Goal: Task Accomplishment & Management: Use online tool/utility

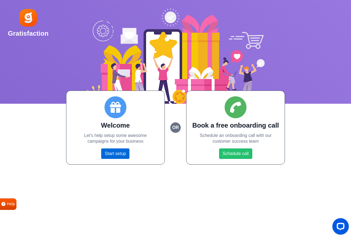
click at [121, 154] on link "Start setup" at bounding box center [115, 153] width 28 height 10
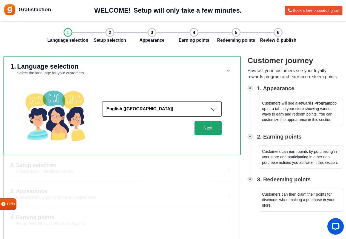
click at [217, 128] on button "Next" at bounding box center [208, 128] width 27 height 14
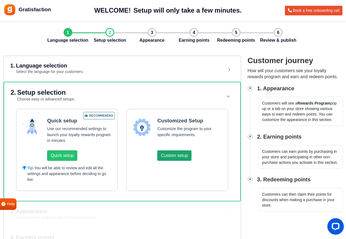
click at [177, 158] on button "Custom setup" at bounding box center [174, 155] width 34 height 10
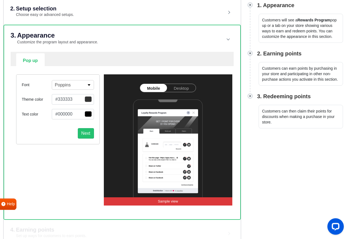
scroll to position [84, 0]
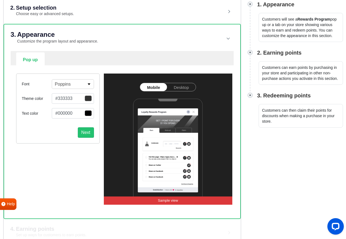
click at [186, 86] on link "Desktop" at bounding box center [181, 87] width 29 height 8
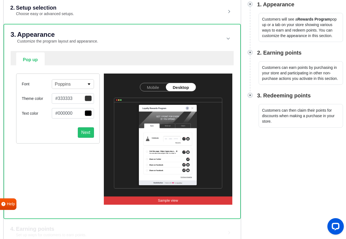
click at [159, 86] on link "Mobile" at bounding box center [153, 87] width 26 height 8
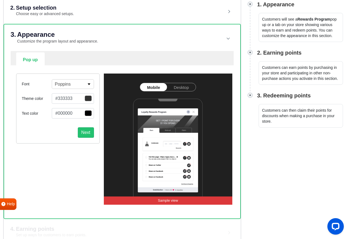
click at [88, 98] on span "button" at bounding box center [88, 98] width 7 height 6
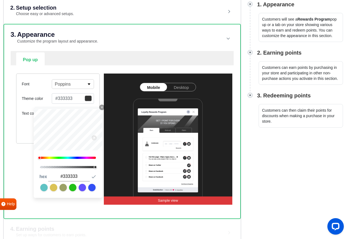
type input "#dd0c0c"
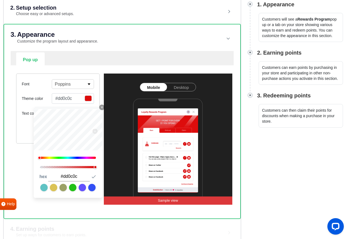
type input "#e20d0d"
type input "#e80c0c"
type input "#ed0c0c"
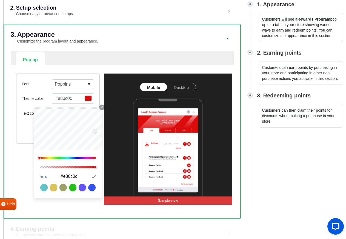
type input "#ed0c0c"
type input "#f20c0c"
type input "#f70d0d"
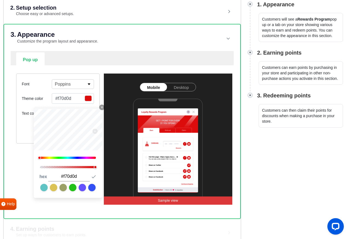
type input "#fd0b0b"
type input "#ff0c0c"
type input "#ff0b0b"
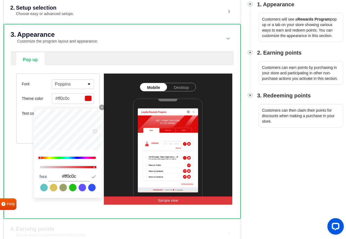
type input "#ff0b0b"
type input "#ff0c0c"
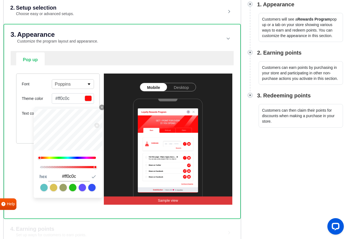
type input "#ff0b0b"
type input "#ff0c0c"
type input "#ff0e0e"
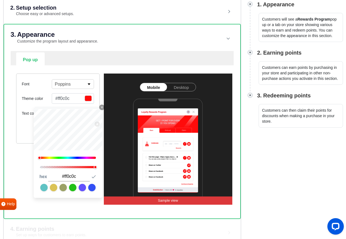
type input "#ff0e0e"
type input "#f40f0f"
type input "#e91010"
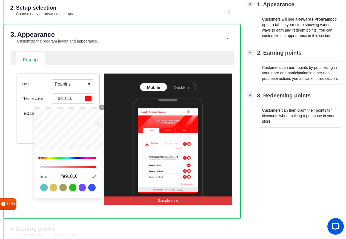
type input "#de1010"
type input "#da1010"
type input "#d41111"
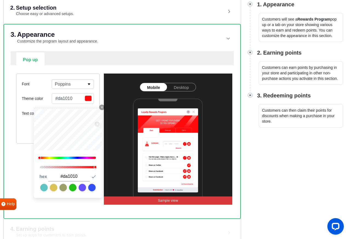
type input "#d41111"
type input "#ca1010"
type input "#c61010"
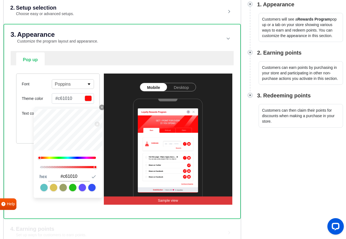
type input "#c10f0f"
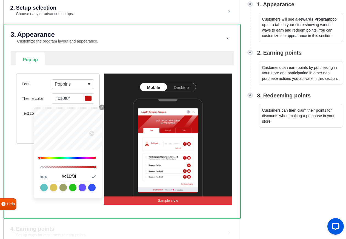
type input "#bc0f0f"
type input "#b70e0e"
type input "#b30e0e"
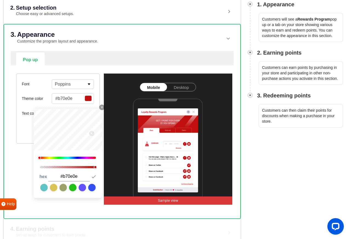
type input "#b30e0e"
type input "#ae0e0e"
type input "#a90d0d"
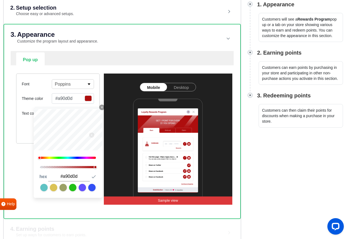
type input "#a50d0d"
type input "#a00d0d"
type input "#9b0c0c"
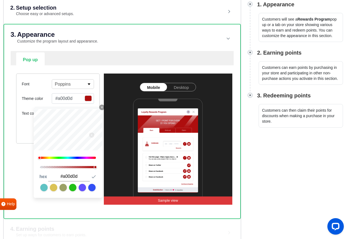
type input "#9b0c0c"
type input "#960c0c"
type input "#920b0b"
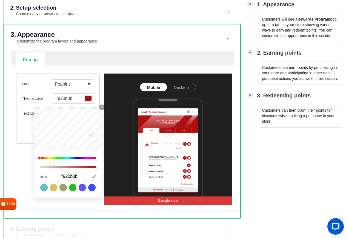
type input "#8d0b0b"
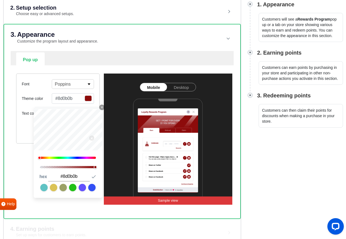
type input "#960c0c"
type input "#9b0c0c"
type input "#a00d0d"
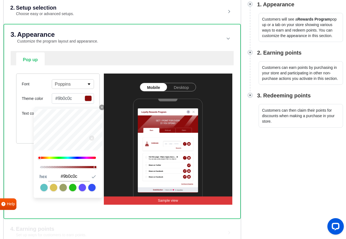
type input "#a00d0d"
type input "#a50d0d"
type input "#a90d0d"
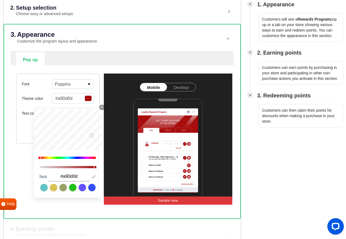
type input "#ae0e0e"
type input "#b30e0e"
type input "#a90d0d"
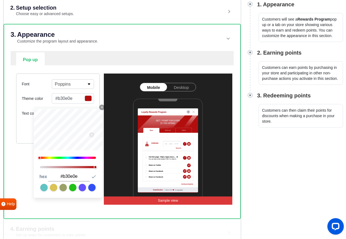
type input "#a90d0d"
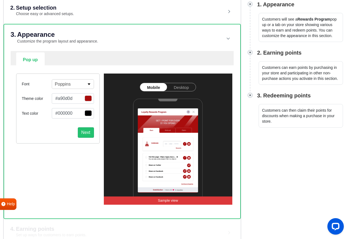
click at [113, 58] on ul "Pop up Widget Setup" at bounding box center [122, 58] width 212 height 13
click at [90, 113] on span "button" at bounding box center [88, 113] width 7 height 6
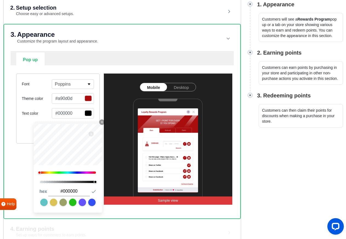
type input "#ff1e1e"
type input "#ff1d1d"
type input "#ff1a1a"
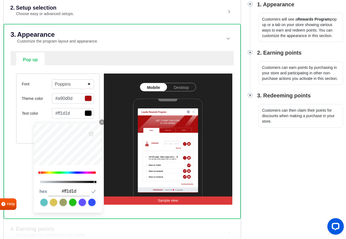
type input "#ff1a1a"
type input "#ff1919"
type input "#ff1717"
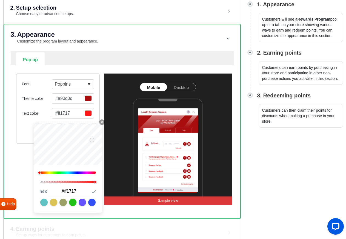
type input "#ff1414"
type input "#fc1111"
type input "#ea0e0e"
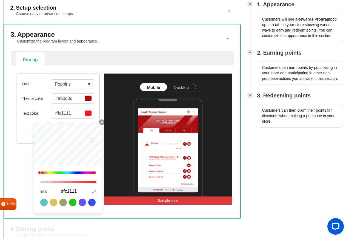
type input "#ea0e0e"
type input "#e20d0d"
type input "#dd0c0c"
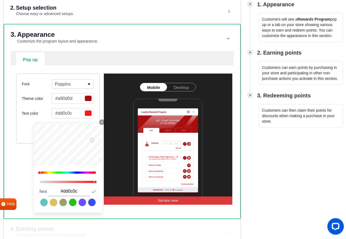
type input "#da0b0b"
type input "#d50b0b"
type input "#d00a0a"
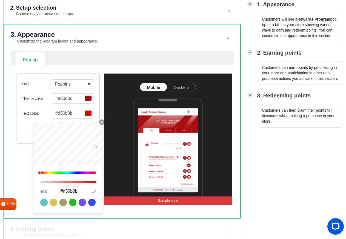
type input "#d00a0a"
type input "#cb0a0a"
type input "#c10a0a"
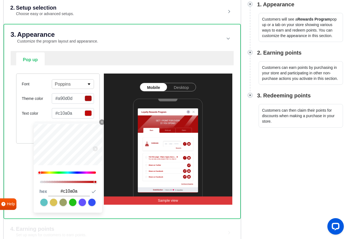
type input "#a90808"
type input "#9f0808"
type input "#9b0808"
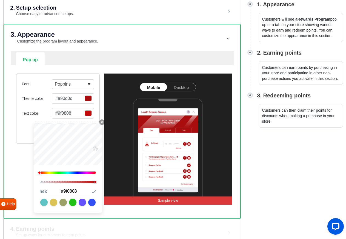
type input "#9b0808"
type input "#910707"
type input "#870707"
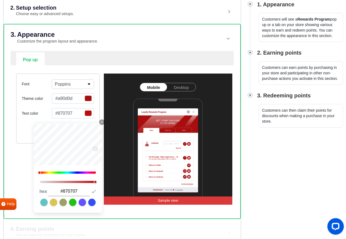
type input "#820606"
type input "#7d0606"
type input "#790606"
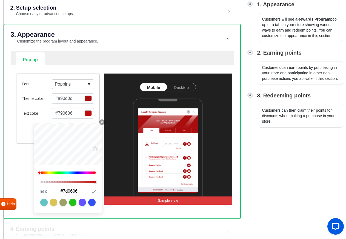
type input "#790606"
type input "#6a0505"
type input "#5c0404"
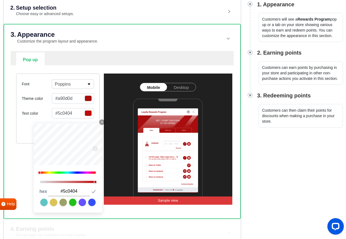
type input "#4d0404"
type input "#430303"
type input "#3e0303"
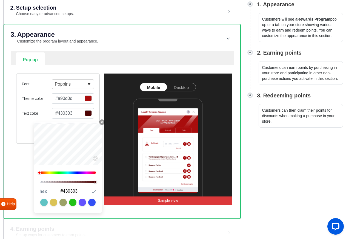
type input "#3e0303"
type input "#350202"
type input "#300202"
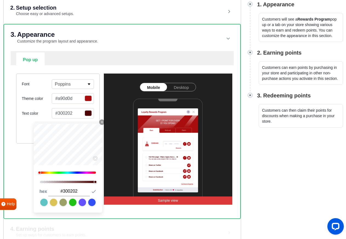
type input "#260202"
type input "#1d0101"
type input "#180101"
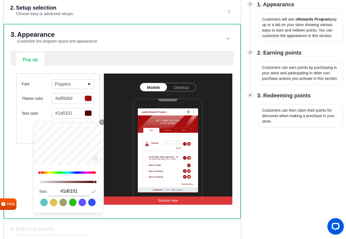
type input "#180101"
type input "#130000"
type input "#0e0000"
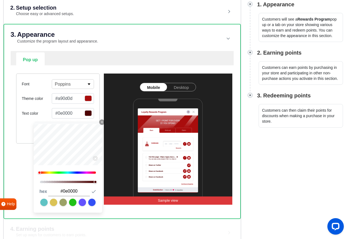
type input "#040000"
type input "#000000"
type input "#040000"
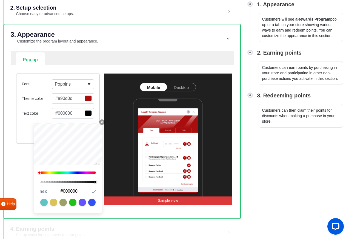
type input "#040000"
type input "#090000"
type input "#130000"
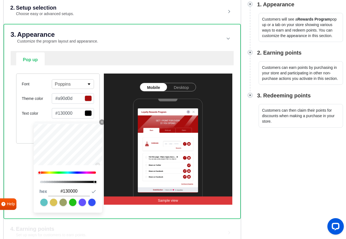
type input "#180000"
type input "#220000"
type input "#310101"
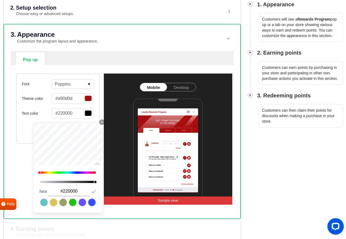
type input "#310101"
type input "#3b0101"
type input "#450202"
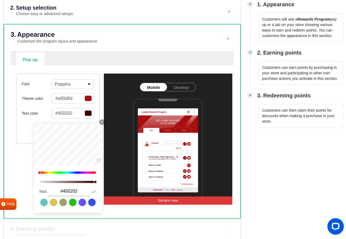
type input "#4e0202"
type input "#530303"
type input "#570404"
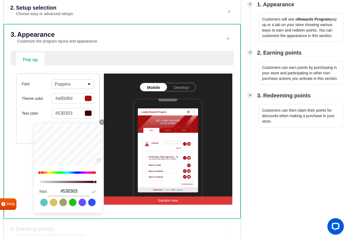
type input "#570404"
type input "#5b0505"
type input "#5a0606"
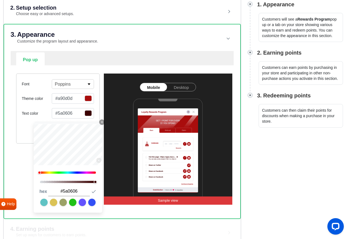
type input "#590707"
type input "#580808"
type input "#570909"
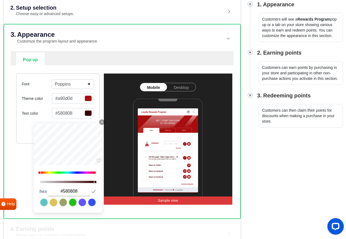
type input "#570909"
type input "#560a0a"
type input "#550b0b"
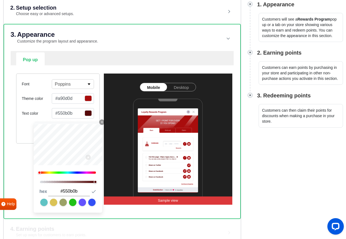
type input "#510a0a"
type input "#500b0b"
type input "#4b0b0b"
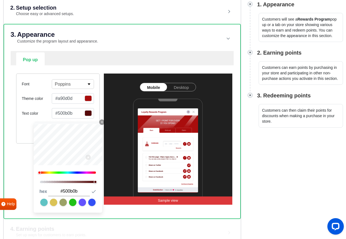
type input "#4b0b0b"
type input "#460b0b"
type input "#420a0a"
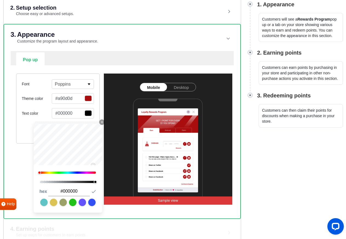
click at [82, 166] on div "0" at bounding box center [68, 150] width 69 height 53
click at [74, 172] on div "0" at bounding box center [68, 150] width 69 height 53
click at [121, 56] on ul "Pop up Widget Setup" at bounding box center [122, 58] width 212 height 13
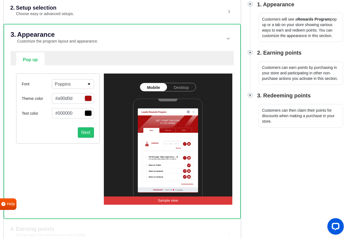
click at [88, 99] on span "button" at bounding box center [88, 98] width 7 height 6
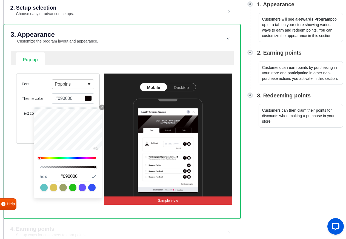
click at [103, 59] on ul "Pop up Widget Setup" at bounding box center [122, 58] width 212 height 13
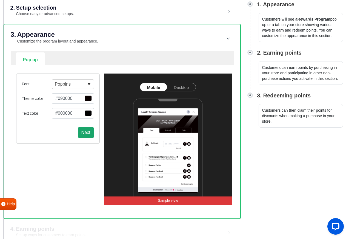
click at [86, 133] on button "Next" at bounding box center [86, 132] width 16 height 10
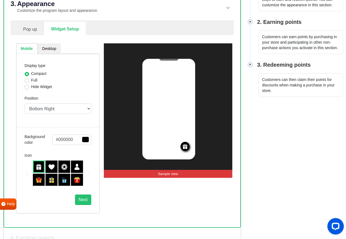
scroll to position [106, 0]
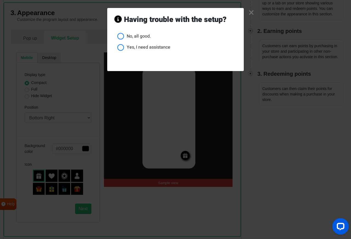
click at [250, 11] on link "×" at bounding box center [252, 12] width 6 height 5
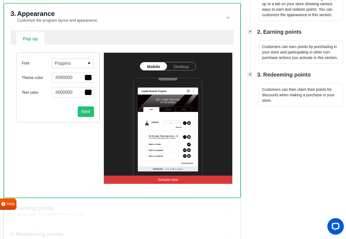
scroll to position [140, 0]
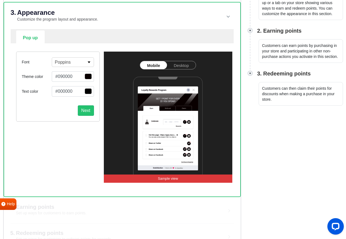
click at [89, 92] on span "button" at bounding box center [88, 91] width 7 height 6
click at [87, 75] on span "button" at bounding box center [88, 77] width 7 height 6
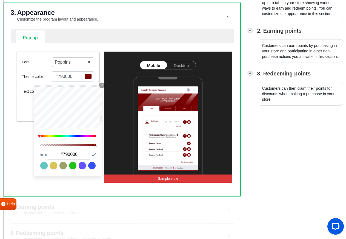
click at [87, 61] on button "Poppins" at bounding box center [73, 62] width 42 height 10
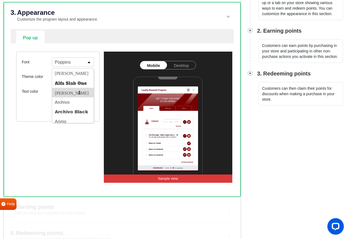
click at [64, 90] on button "[PERSON_NAME]" at bounding box center [72, 93] width 41 height 10
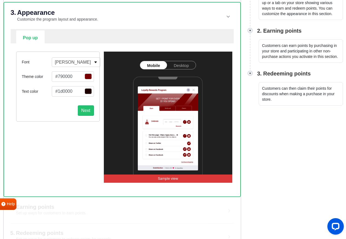
click at [78, 63] on button "[PERSON_NAME]" at bounding box center [76, 62] width 49 height 10
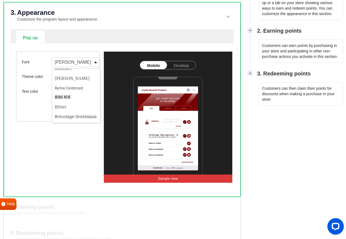
scroll to position [84, 0]
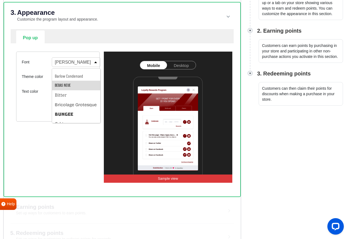
click at [64, 83] on button "Bebas Neue" at bounding box center [76, 86] width 48 height 10
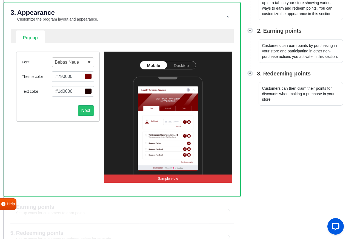
click at [83, 63] on button "Bebas Neue" at bounding box center [73, 62] width 42 height 10
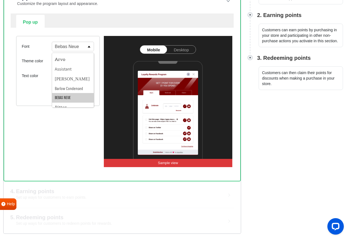
scroll to position [84, 0]
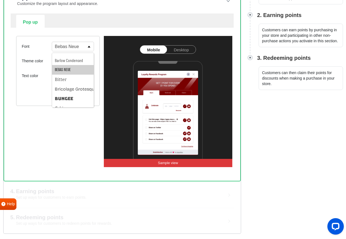
click at [67, 67] on button "Bebas Neue" at bounding box center [72, 70] width 41 height 10
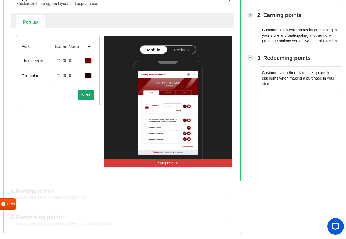
click at [87, 94] on button "Next" at bounding box center [86, 95] width 16 height 10
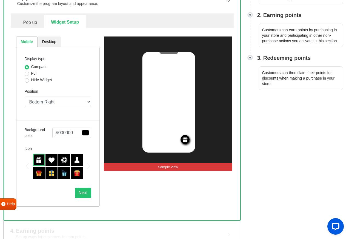
click at [31, 74] on label "Full" at bounding box center [34, 73] width 6 height 6
click at [25, 74] on input "Full" at bounding box center [27, 72] width 4 height 5
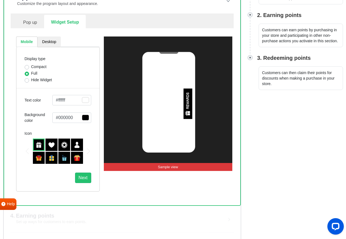
click at [31, 67] on label "Compact" at bounding box center [38, 67] width 15 height 6
click at [28, 67] on input "Compact" at bounding box center [27, 66] width 4 height 5
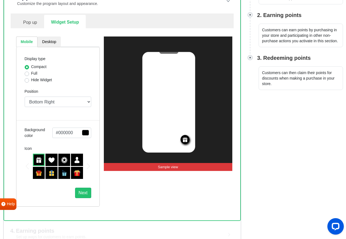
click at [31, 73] on label "Full" at bounding box center [34, 73] width 6 height 6
click at [27, 73] on input "Full" at bounding box center [27, 72] width 4 height 5
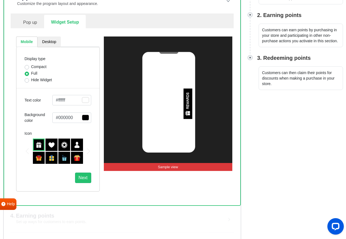
click at [31, 81] on label "Hide Widget" at bounding box center [41, 80] width 21 height 6
click at [26, 81] on input "Hide Widget" at bounding box center [27, 79] width 4 height 5
click at [31, 74] on label "Full" at bounding box center [34, 73] width 6 height 6
click at [28, 74] on input "Full" at bounding box center [27, 72] width 4 height 5
click at [85, 118] on span "button" at bounding box center [85, 118] width 7 height 6
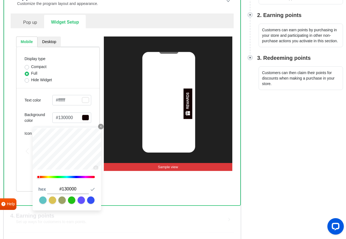
click at [86, 76] on div "Full" at bounding box center [58, 73] width 67 height 7
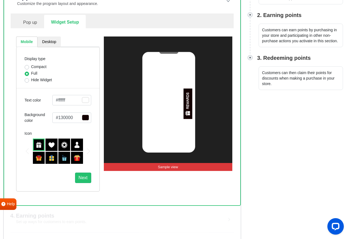
click at [39, 158] on img at bounding box center [39, 158] width 7 height 7
click at [54, 159] on img at bounding box center [51, 158] width 7 height 7
click at [63, 159] on img at bounding box center [64, 158] width 7 height 7
click at [75, 159] on img at bounding box center [77, 158] width 7 height 7
click at [82, 177] on button "Next" at bounding box center [83, 178] width 16 height 10
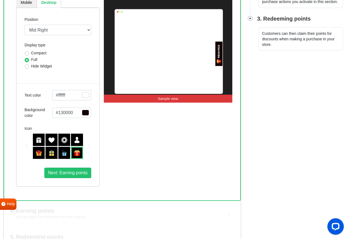
scroll to position [184, 0]
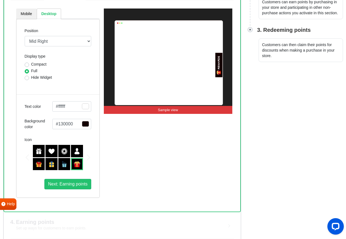
click at [35, 64] on label "Compact" at bounding box center [38, 64] width 15 height 6
click at [29, 64] on input "Compact" at bounding box center [27, 63] width 4 height 5
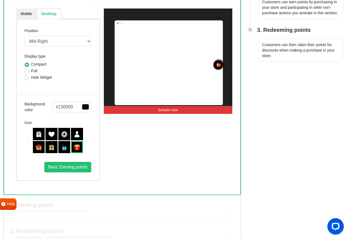
click at [31, 71] on label "Full" at bounding box center [34, 71] width 6 height 6
click at [27, 71] on input "Full" at bounding box center [27, 70] width 4 height 5
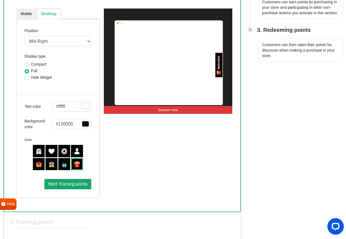
click at [60, 185] on span "Next: Earning points" at bounding box center [67, 184] width 39 height 5
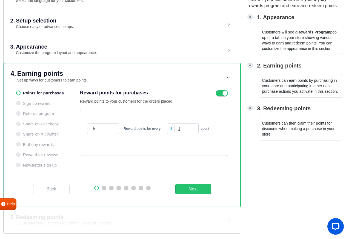
scroll to position [105, 0]
click at [100, 129] on input "5" at bounding box center [103, 128] width 32 height 10
click at [193, 187] on button "Next" at bounding box center [194, 189] width 36 height 10
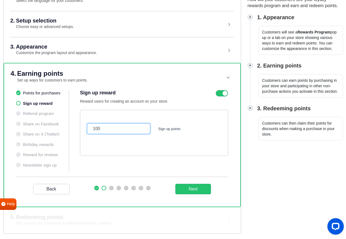
click at [110, 132] on input "100" at bounding box center [118, 128] width 63 height 10
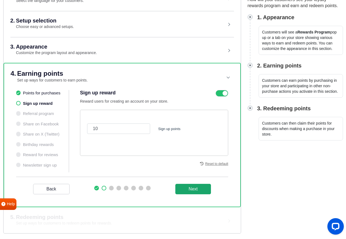
click at [196, 190] on button "Next" at bounding box center [194, 189] width 36 height 10
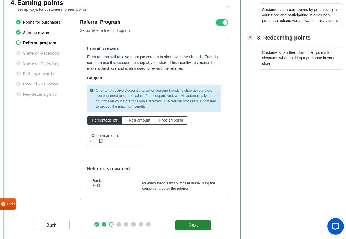
scroll to position [189, 0]
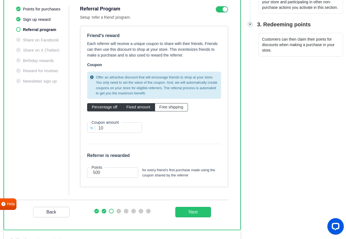
click at [127, 109] on span "Fixed amount" at bounding box center [138, 107] width 24 height 4
click at [127, 108] on input "Fixed amount" at bounding box center [128, 106] width 4 height 4
click at [137, 129] on input "9" at bounding box center [114, 127] width 55 height 10
click at [137, 129] on input "8" at bounding box center [114, 127] width 55 height 10
click at [137, 129] on input "7" at bounding box center [114, 127] width 55 height 10
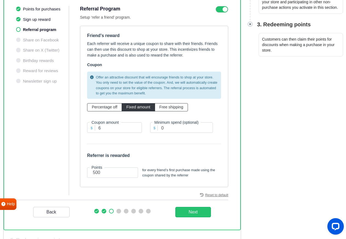
click at [137, 129] on input "6" at bounding box center [114, 127] width 55 height 10
click at [137, 129] on input "5" at bounding box center [114, 127] width 55 height 10
click at [208, 129] on input "0" at bounding box center [181, 127] width 63 height 10
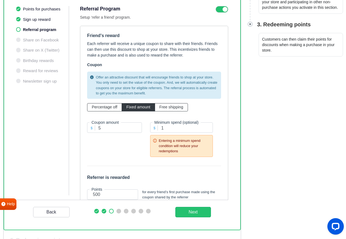
click at [208, 126] on input "1" at bounding box center [181, 127] width 63 height 10
click at [208, 126] on input "2" at bounding box center [181, 127] width 63 height 10
click at [208, 126] on input "3" at bounding box center [181, 127] width 63 height 10
click at [208, 126] on input "4" at bounding box center [181, 127] width 63 height 10
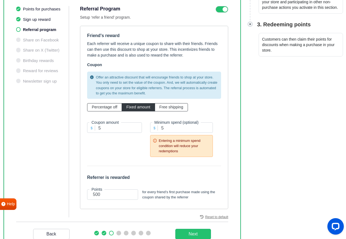
click at [208, 126] on input "5" at bounding box center [181, 127] width 63 height 10
click at [208, 126] on input "6" at bounding box center [181, 127] width 63 height 10
click at [208, 126] on input "7" at bounding box center [181, 127] width 63 height 10
click at [208, 126] on input "8" at bounding box center [181, 127] width 63 height 10
click at [208, 126] on input "9" at bounding box center [181, 127] width 63 height 10
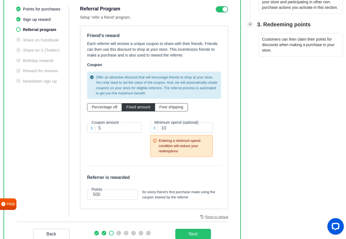
click at [208, 126] on input "10" at bounding box center [181, 127] width 63 height 10
click at [208, 126] on input "11" at bounding box center [181, 127] width 63 height 10
click at [208, 126] on input "12" at bounding box center [181, 127] width 63 height 10
click at [208, 126] on input "13" at bounding box center [181, 127] width 63 height 10
click at [208, 126] on input "14" at bounding box center [181, 127] width 63 height 10
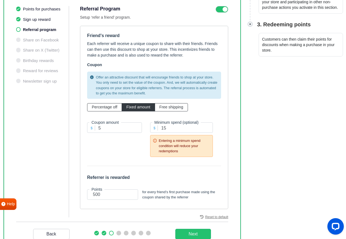
click at [208, 126] on input "15" at bounding box center [181, 127] width 63 height 10
click at [208, 126] on input "16" at bounding box center [181, 127] width 63 height 10
click at [208, 126] on input "17" at bounding box center [181, 127] width 63 height 10
click at [208, 126] on input "18" at bounding box center [181, 127] width 63 height 10
drag, startPoint x: 177, startPoint y: 129, endPoint x: 151, endPoint y: 130, distance: 26.4
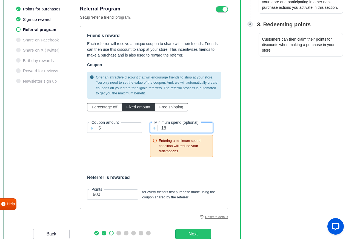
click at [151, 130] on input "18" at bounding box center [181, 127] width 63 height 10
click at [154, 148] on span at bounding box center [156, 146] width 6 height 16
click at [139, 157] on div "$ Coupon amount 5" at bounding box center [114, 139] width 71 height 46
click at [130, 196] on input "499" at bounding box center [112, 194] width 51 height 10
click at [130, 196] on input "498" at bounding box center [112, 194] width 51 height 10
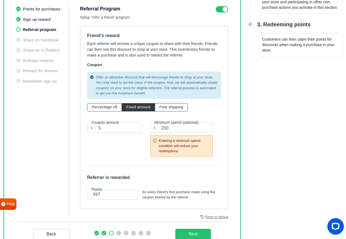
click at [130, 196] on input "497" at bounding box center [112, 194] width 51 height 10
click at [130, 196] on input "496" at bounding box center [112, 194] width 51 height 10
click at [130, 196] on input "495" at bounding box center [112, 194] width 51 height 10
click at [130, 196] on input "494" at bounding box center [112, 194] width 51 height 10
click at [130, 196] on input "493" at bounding box center [112, 194] width 51 height 10
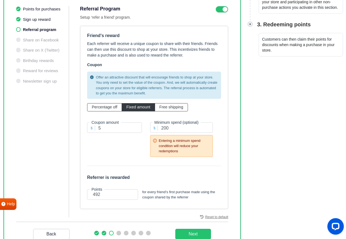
click at [130, 196] on input "492" at bounding box center [112, 194] width 51 height 10
click at [130, 196] on input "491" at bounding box center [112, 194] width 51 height 10
click at [130, 196] on input "490" at bounding box center [112, 194] width 51 height 10
click at [130, 196] on input "489" at bounding box center [112, 194] width 51 height 10
click at [130, 196] on input "488" at bounding box center [112, 194] width 51 height 10
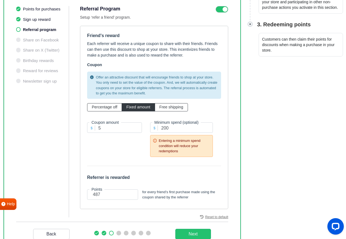
click at [130, 196] on input "487" at bounding box center [112, 194] width 51 height 10
click at [130, 196] on input "486" at bounding box center [112, 194] width 51 height 10
drag, startPoint x: 119, startPoint y: 193, endPoint x: 91, endPoint y: 193, distance: 27.7
click at [91, 193] on input "486" at bounding box center [112, 194] width 51 height 10
click at [185, 236] on _program "Next" at bounding box center [194, 234] width 36 height 10
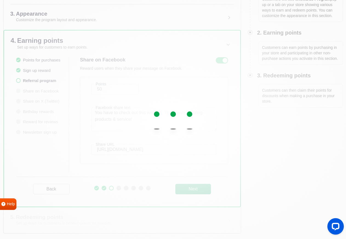
scroll to position [138, 0]
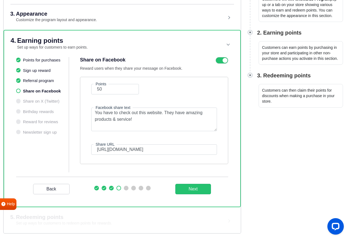
click at [194, 183] on div "Back Next" at bounding box center [122, 189] width 212 height 24
click at [192, 187] on button "Next" at bounding box center [194, 189] width 36 height 10
click at [120, 188] on span at bounding box center [119, 188] width 5 height 5
drag, startPoint x: 172, startPoint y: 149, endPoint x: 90, endPoint y: 149, distance: 81.7
click at [91, 149] on input "[URL][DOMAIN_NAME]" at bounding box center [154, 149] width 126 height 10
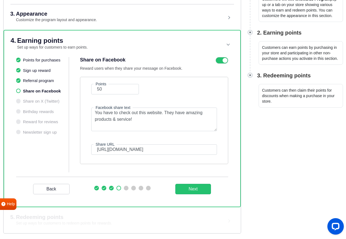
click at [90, 149] on div "Share URL [URL][DOMAIN_NAME]" at bounding box center [154, 149] width 134 height 10
drag, startPoint x: 173, startPoint y: 150, endPoint x: 85, endPoint y: 152, distance: 88.3
click at [91, 152] on input "[URL][DOMAIN_NAME]" at bounding box center [154, 149] width 126 height 10
click at [146, 166] on div "Reset to default" at bounding box center [154, 170] width 148 height 13
click at [191, 188] on button "Next" at bounding box center [194, 189] width 36 height 10
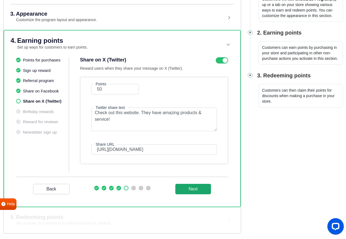
click at [186, 186] on button "Next" at bounding box center [194, 189] width 36 height 10
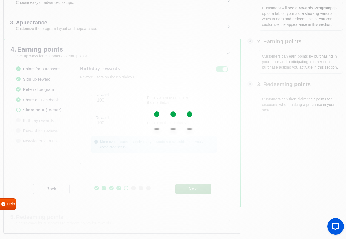
scroll to position [129, 0]
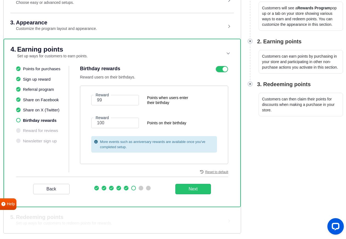
click at [131, 102] on input "99" at bounding box center [115, 100] width 48 height 10
click at [131, 102] on input "98" at bounding box center [115, 100] width 48 height 10
click at [131, 102] on input "97" at bounding box center [115, 100] width 48 height 10
click at [131, 102] on input "96" at bounding box center [115, 100] width 48 height 10
click at [131, 102] on input "95" at bounding box center [115, 100] width 48 height 10
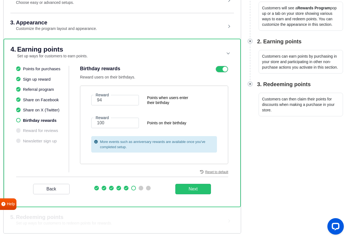
click at [131, 102] on input "94" at bounding box center [115, 100] width 48 height 10
click at [131, 102] on input "93" at bounding box center [115, 100] width 48 height 10
click at [93, 103] on input "93" at bounding box center [115, 100] width 48 height 10
drag, startPoint x: 108, startPoint y: 101, endPoint x: 90, endPoint y: 103, distance: 18.1
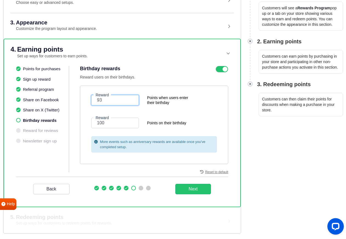
click at [91, 103] on input "93" at bounding box center [115, 100] width 48 height 10
click at [187, 190] on button "Next" at bounding box center [194, 189] width 36 height 10
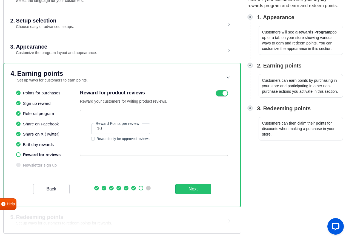
click at [97, 139] on label "Reward only for approved reviews" at bounding box center [123, 138] width 53 height 5
click at [94, 139] on input "Reward only for approved reviews" at bounding box center [93, 138] width 4 height 4
click at [194, 187] on button "Next" at bounding box center [194, 189] width 36 height 10
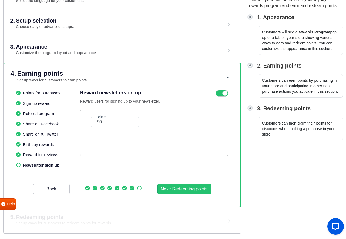
click at [225, 95] on icon at bounding box center [222, 93] width 13 height 7
click at [0, 0] on input "checkbox" at bounding box center [0, 0] width 0 height 0
click at [225, 95] on icon at bounding box center [222, 93] width 13 height 7
click at [0, 0] on input "checkbox" at bounding box center [0, 0] width 0 height 0
click at [225, 95] on icon at bounding box center [222, 93] width 13 height 7
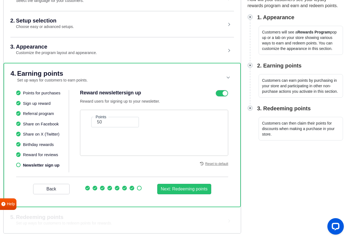
click at [0, 0] on input "checkbox" at bounding box center [0, 0] width 0 height 0
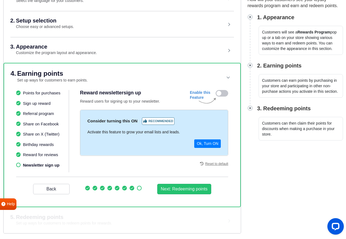
click at [224, 94] on icon at bounding box center [222, 93] width 13 height 7
click at [0, 0] on input "checkbox" at bounding box center [0, 0] width 0 height 0
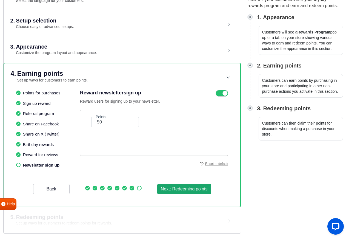
click at [179, 189] on button "Next: Redeeming points" at bounding box center [184, 189] width 54 height 10
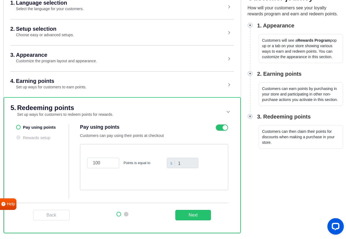
scroll to position [97, 0]
click at [192, 216] on button "Next" at bounding box center [194, 215] width 36 height 10
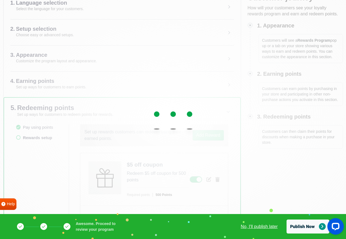
click at [262, 226] on link "No, I'll publish later" at bounding box center [259, 226] width 37 height 7
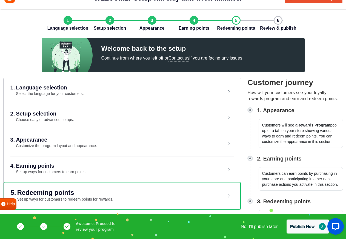
scroll to position [12, 0]
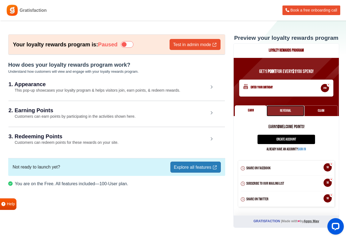
click at [289, 111] on link "Referral" at bounding box center [286, 110] width 38 height 11
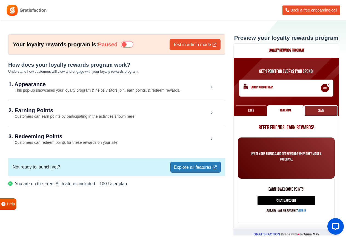
click at [317, 111] on link "Claim" at bounding box center [321, 110] width 33 height 11
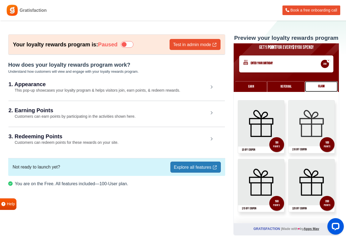
scroll to position [26, 0]
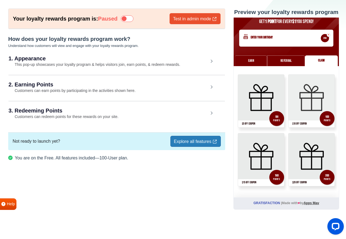
click at [316, 105] on img at bounding box center [312, 98] width 46 height 46
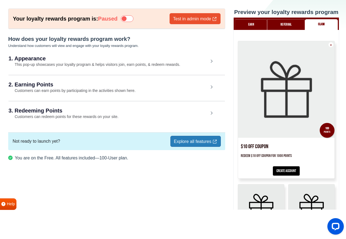
scroll to position [136, 0]
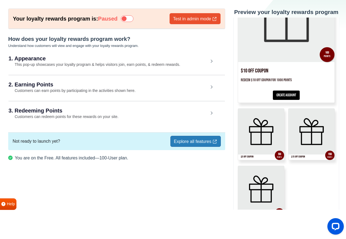
click at [290, 96] on div "Create Account" at bounding box center [286, 94] width 97 height 18
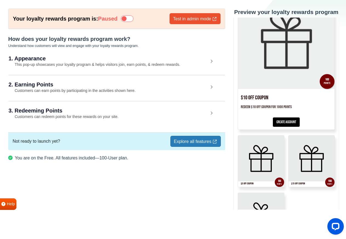
scroll to position [108, 0]
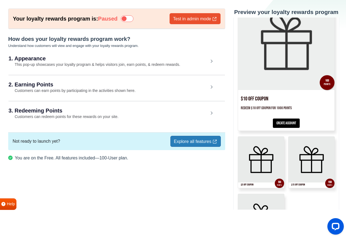
click at [283, 123] on div "Create Account" at bounding box center [286, 122] width 97 height 18
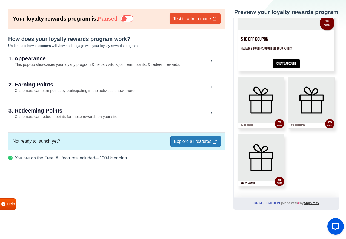
scroll to position [168, 0]
click at [335, 225] on icon "Open LiveChat chat widget" at bounding box center [336, 226] width 5 height 4
click at [219, 190] on div "Your loyalty rewards program is: Paused Test in admin mode How does your loyalt…" at bounding box center [116, 110] width 225 height 203
click at [194, 199] on div "Your loyalty rewards program is: Paused Test in admin mode How does your loyalt…" at bounding box center [116, 110] width 225 height 203
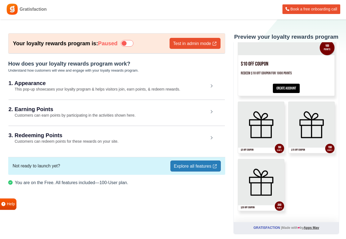
scroll to position [0, 0]
